Goal: Connect with others: Connect with others

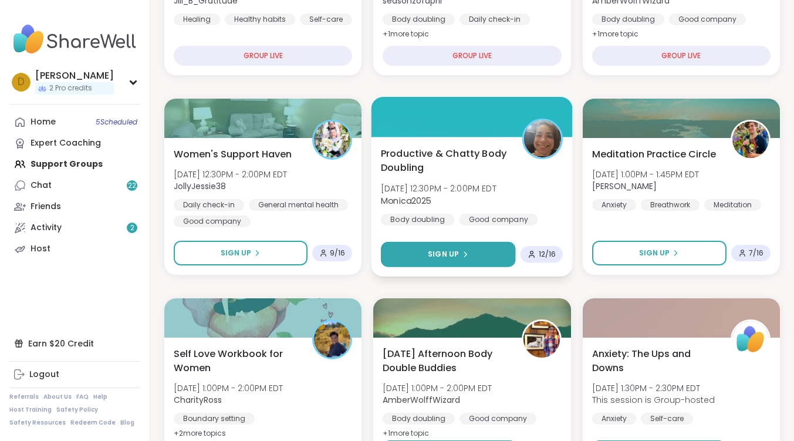
scroll to position [411, 0]
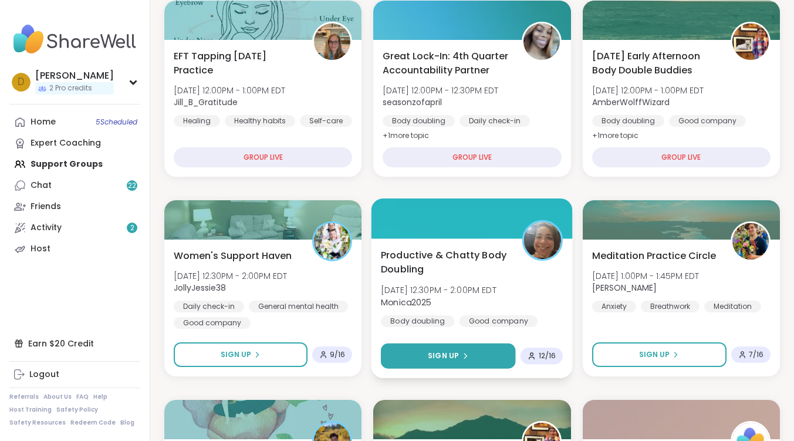
click at [468, 355] on button "Sign Up" at bounding box center [448, 355] width 135 height 25
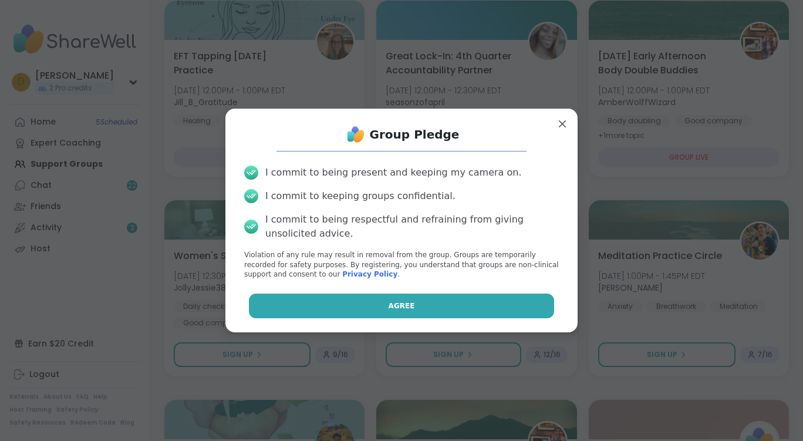
click at [425, 309] on button "Agree" at bounding box center [402, 305] width 306 height 25
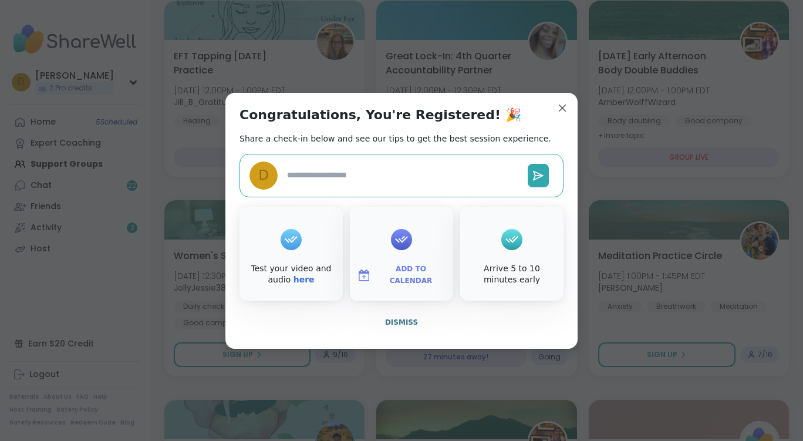
type textarea "*"
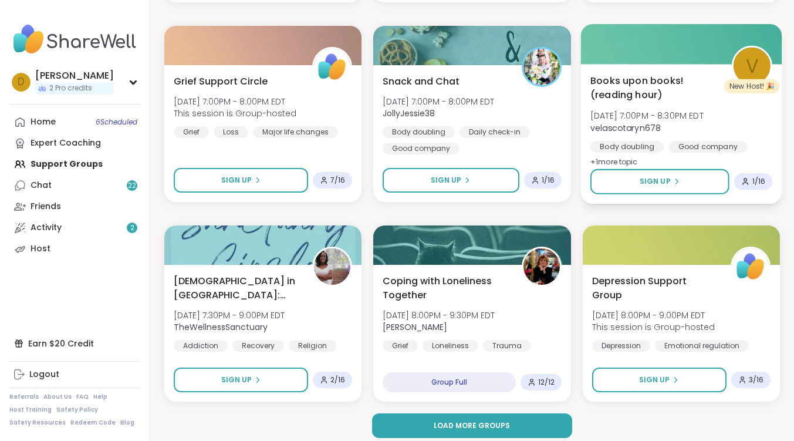
scroll to position [2190, 0]
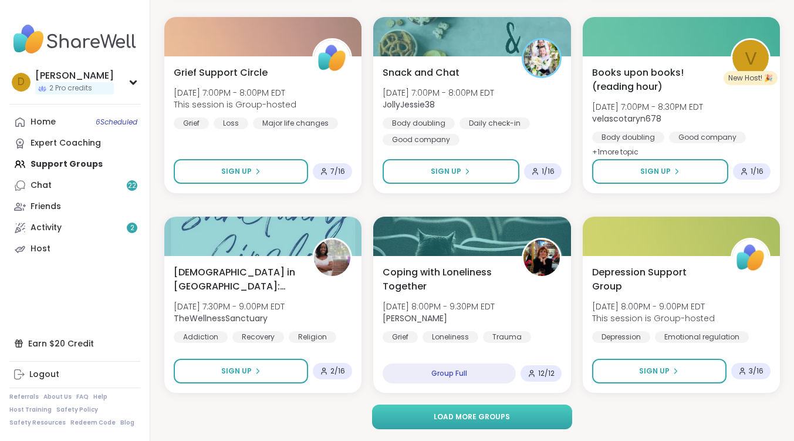
click at [434, 411] on button "Load more groups" at bounding box center [472, 416] width 201 height 25
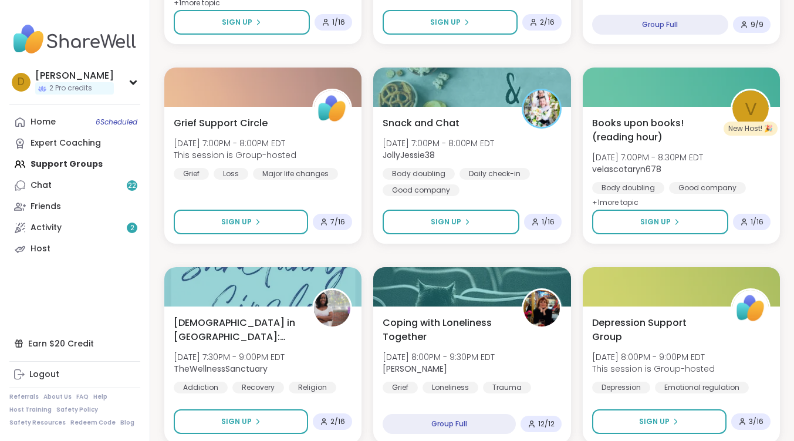
scroll to position [2131, 0]
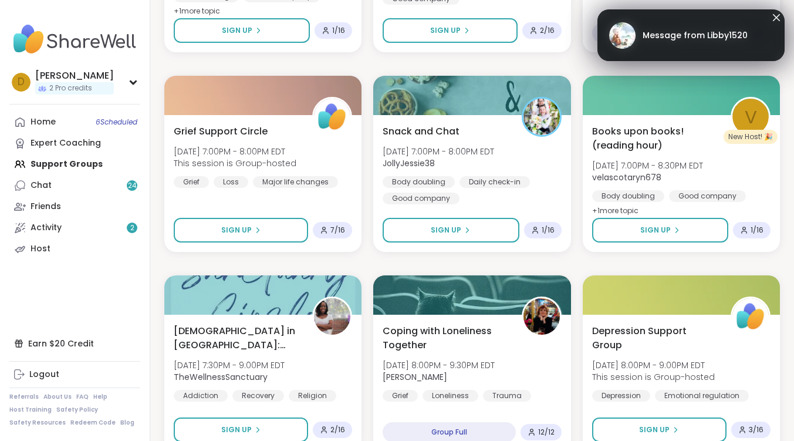
click at [718, 36] on span "Message from Libby1520" at bounding box center [694, 35] width 105 height 12
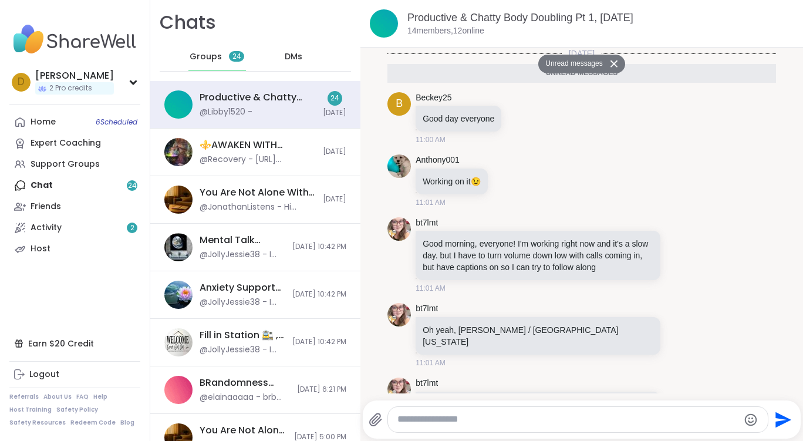
scroll to position [2400, 0]
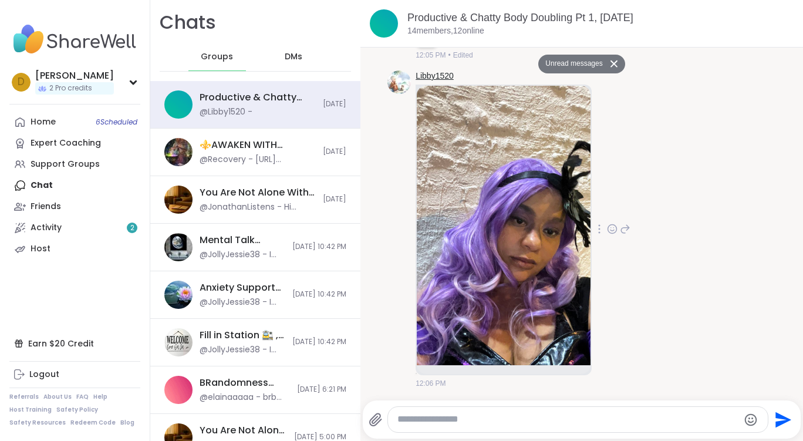
click at [418, 76] on link "Libby1520" at bounding box center [434, 76] width 38 height 12
